Goal: Transaction & Acquisition: Obtain resource

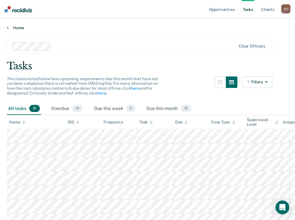
click at [18, 28] on link "Home" at bounding box center [147, 27] width 281 height 5
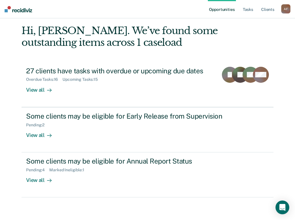
scroll to position [24, 0]
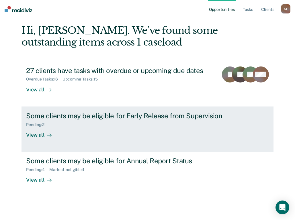
click at [32, 133] on div "View all" at bounding box center [42, 132] width 32 height 11
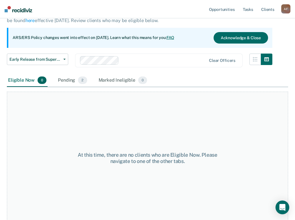
scroll to position [48, 0]
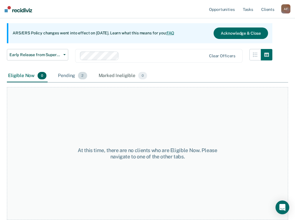
click at [63, 75] on div "Pending 2" at bounding box center [72, 76] width 31 height 13
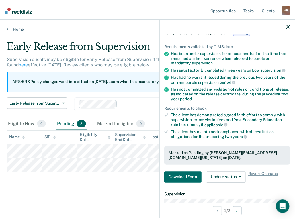
scroll to position [86, 0]
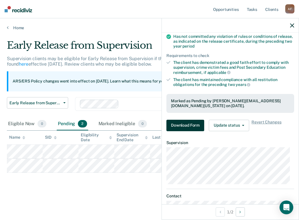
click at [176, 126] on button "Download Form" at bounding box center [186, 125] width 38 height 11
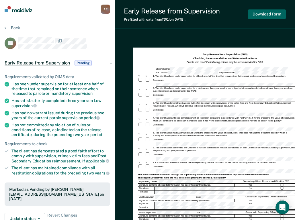
click at [264, 16] on button "Download Form" at bounding box center [267, 13] width 38 height 9
